Goal: Information Seeking & Learning: Find specific fact

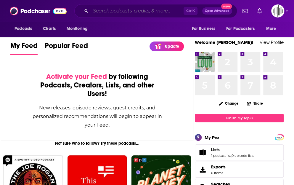
click at [101, 6] on input "Search podcasts, credits, & more..." at bounding box center [137, 10] width 93 height 9
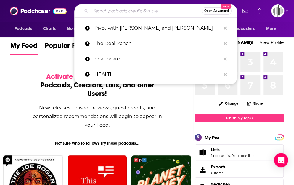
paste input "Invest Like the Best"
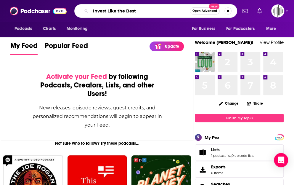
type input "Invest Like the Best"
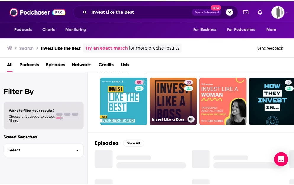
scroll to position [15, 0]
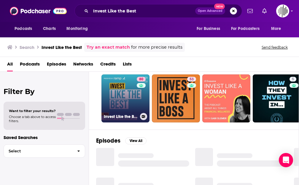
click at [121, 117] on h3 "Invest Like the Best with [PERSON_NAME]" at bounding box center [121, 116] width 34 height 5
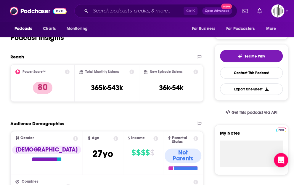
scroll to position [111, 0]
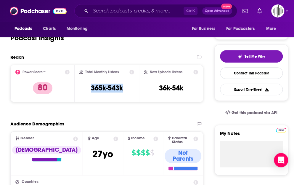
drag, startPoint x: 86, startPoint y: 87, endPoint x: 127, endPoint y: 88, distance: 41.2
click at [127, 88] on div "Total Monthly Listens 365k-543k" at bounding box center [106, 83] width 55 height 27
copy h3 "365k-543k"
drag, startPoint x: 121, startPoint y: 71, endPoint x: 85, endPoint y: 70, distance: 35.9
click at [85, 70] on div "Total Monthly Listens" at bounding box center [106, 72] width 55 height 5
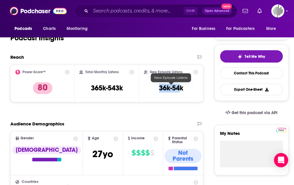
drag, startPoint x: 180, startPoint y: 89, endPoint x: 152, endPoint y: 86, distance: 27.4
click at [152, 86] on div "New Episode Listens 36k-54k" at bounding box center [171, 83] width 54 height 27
drag, startPoint x: 191, startPoint y: 87, endPoint x: 154, endPoint y: 87, distance: 36.4
click at [154, 87] on div "New Episode Listens 36k-54k" at bounding box center [171, 83] width 54 height 27
copy h3 "36k-54k"
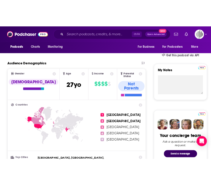
scroll to position [165, 0]
